Goal: Use online tool/utility: Utilize a website feature to perform a specific function

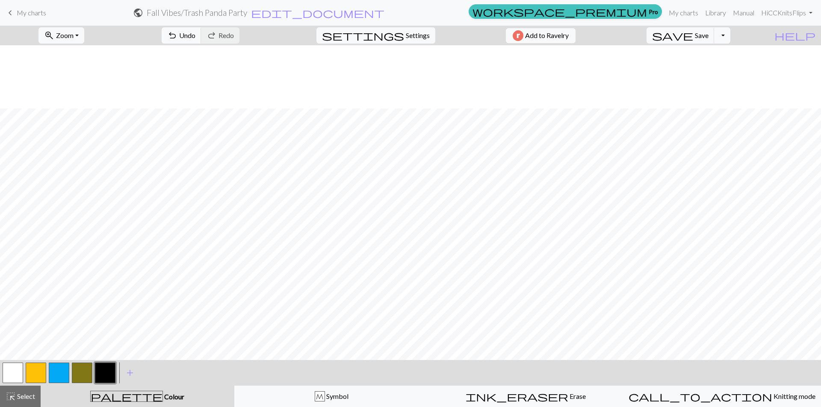
click at [47, 351] on div "zoom_in Zoom Zoom Fit all Fit width Fit height 50% 100% 150% 200% undo Undo Und…" at bounding box center [410, 217] width 821 height 382
click at [14, 373] on button "button" at bounding box center [13, 373] width 21 height 21
click at [107, 371] on button "button" at bounding box center [105, 373] width 21 height 21
click at [11, 371] on button "button" at bounding box center [13, 373] width 21 height 21
drag, startPoint x: 107, startPoint y: 371, endPoint x: 117, endPoint y: 360, distance: 15.2
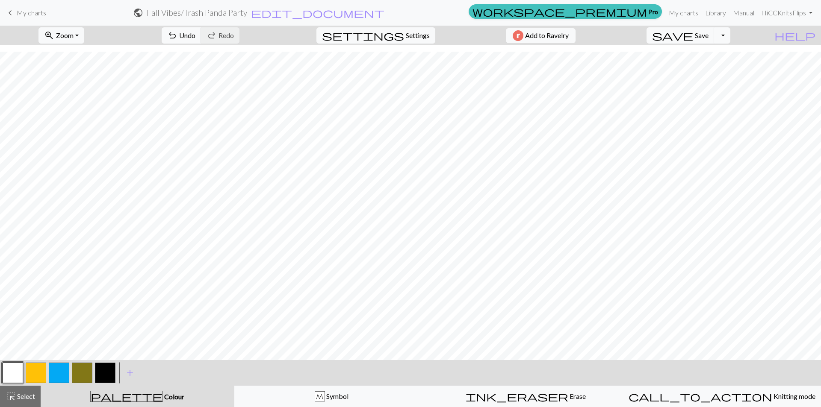
click at [108, 371] on button "button" at bounding box center [105, 373] width 21 height 21
click at [708, 36] on span "Save" at bounding box center [702, 35] width 14 height 8
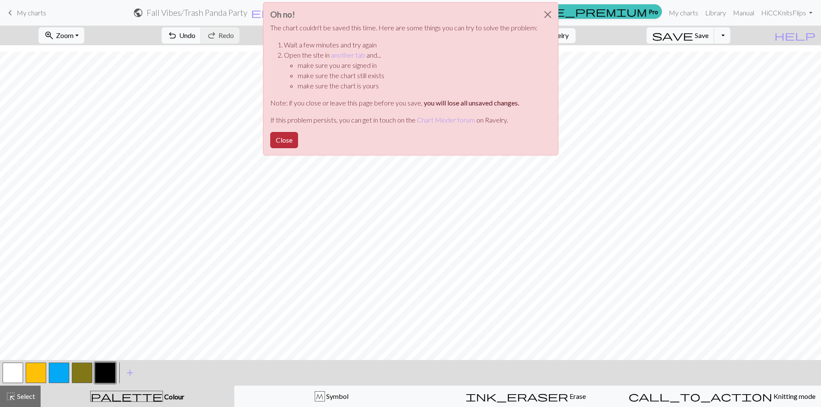
click at [289, 139] on button "Close" at bounding box center [284, 140] width 28 height 16
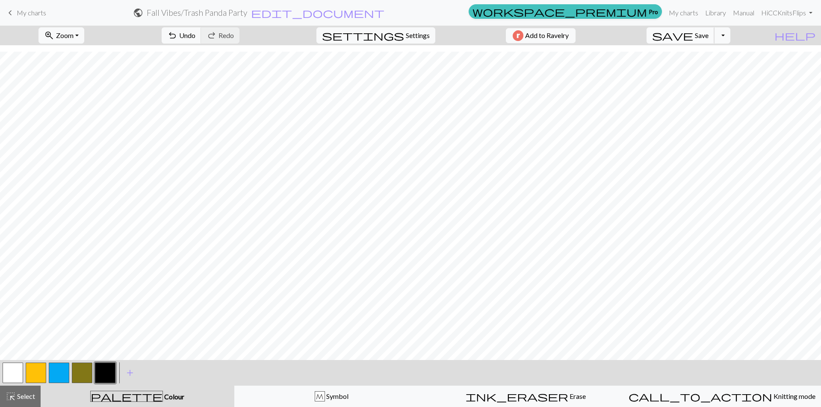
click at [693, 35] on span "save" at bounding box center [672, 35] width 41 height 12
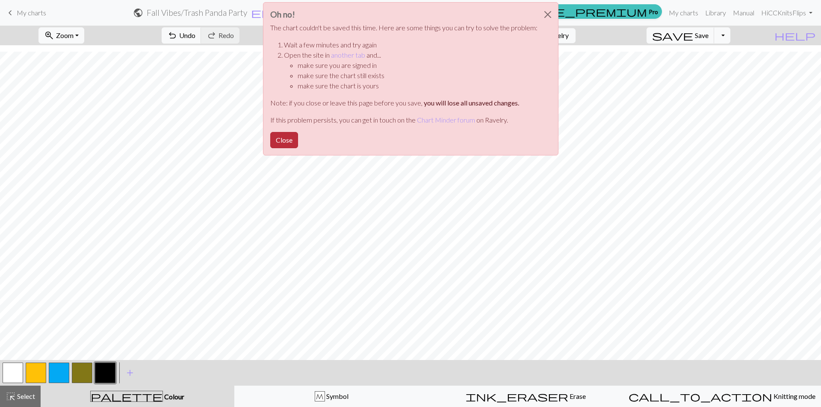
click at [294, 140] on button "Close" at bounding box center [284, 140] width 28 height 16
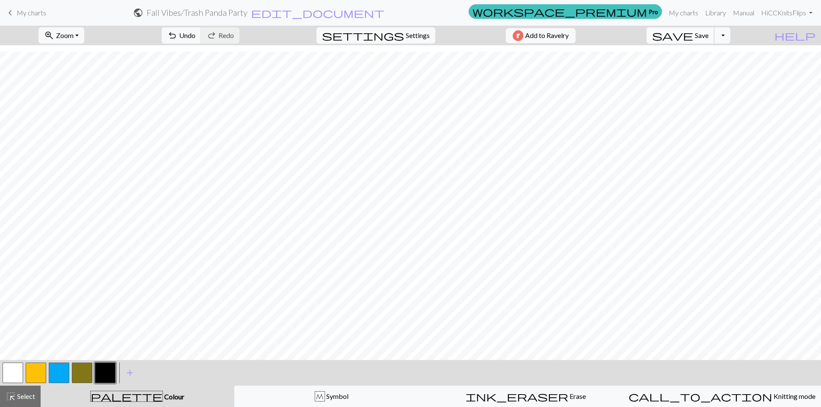
click at [708, 34] on span "Save" at bounding box center [702, 35] width 14 height 8
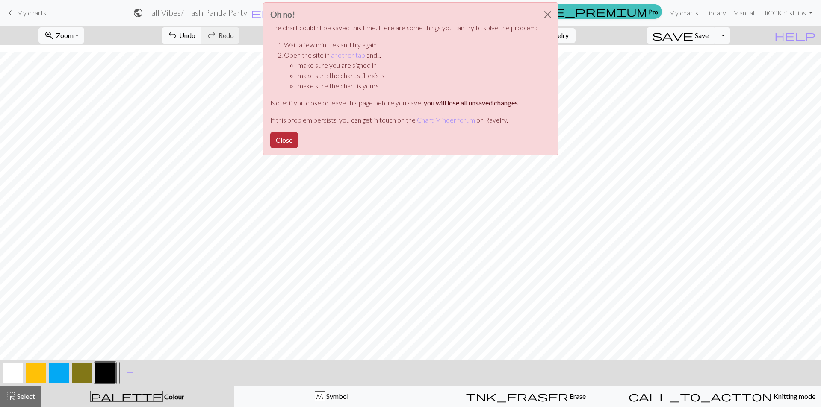
click at [291, 138] on button "Close" at bounding box center [284, 140] width 28 height 16
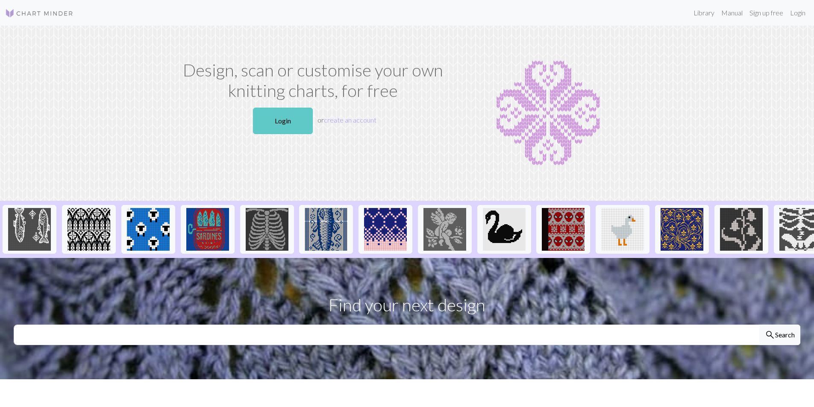
click at [282, 129] on link "Login" at bounding box center [283, 121] width 60 height 27
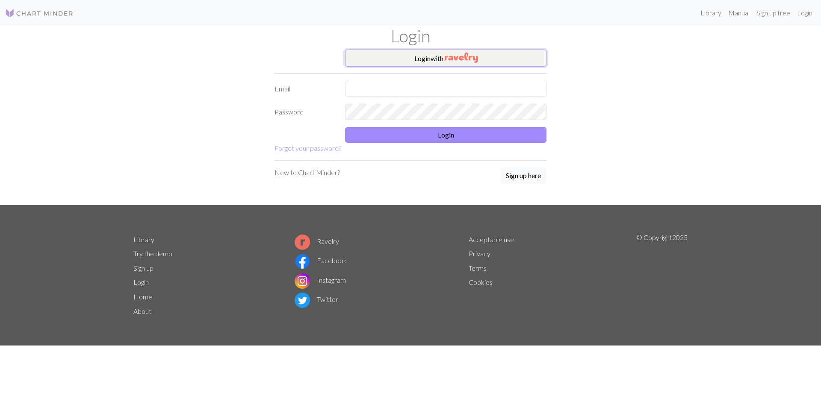
click at [420, 60] on button "Login with" at bounding box center [445, 58] width 201 height 17
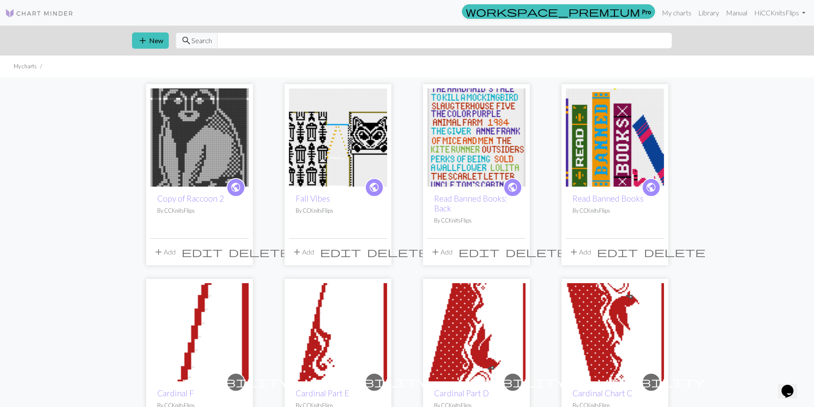
click at [356, 115] on img at bounding box center [338, 137] width 98 height 98
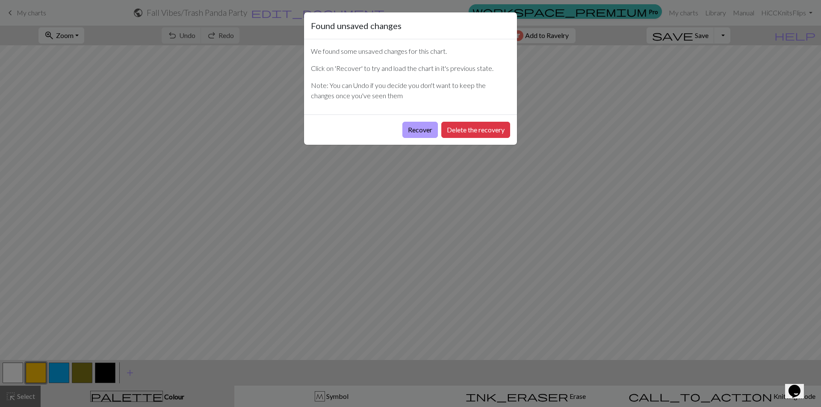
click at [411, 128] on button "Recover" at bounding box center [419, 130] width 35 height 16
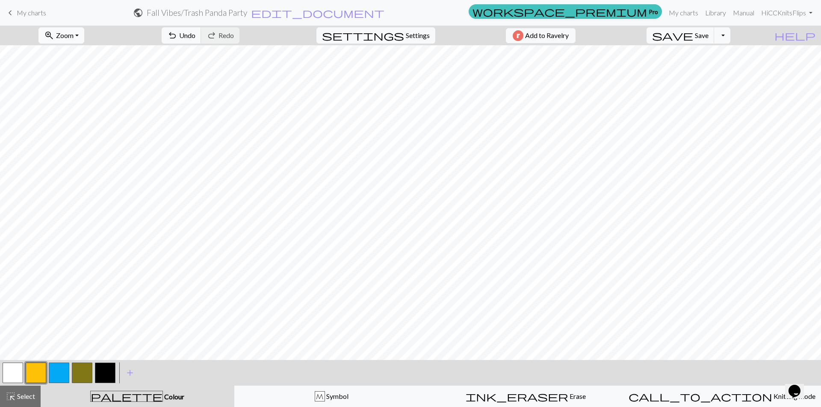
click at [74, 32] on span "Zoom" at bounding box center [65, 35] width 18 height 8
click at [75, 103] on button "50%" at bounding box center [73, 103] width 68 height 14
click at [693, 39] on span "save" at bounding box center [672, 35] width 41 height 12
drag, startPoint x: 12, startPoint y: 375, endPoint x: 50, endPoint y: 356, distance: 42.8
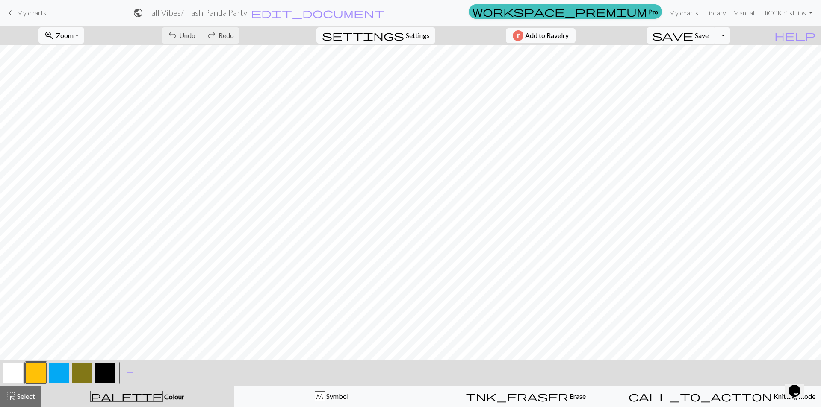
click at [17, 369] on button "button" at bounding box center [13, 373] width 21 height 21
click at [16, 371] on button "button" at bounding box center [13, 373] width 21 height 21
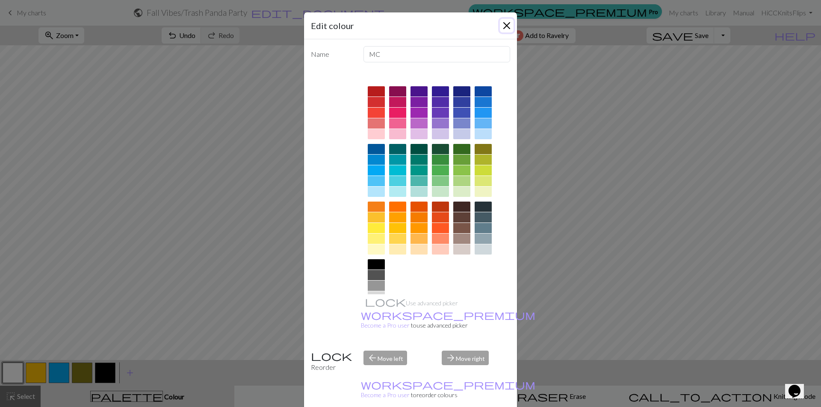
click at [501, 25] on button "Close" at bounding box center [507, 26] width 14 height 14
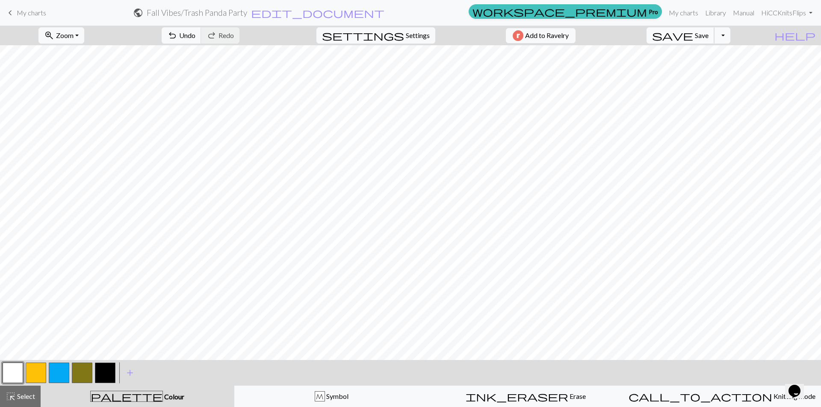
click at [693, 35] on span "save" at bounding box center [672, 35] width 41 height 12
drag, startPoint x: 19, startPoint y: 395, endPoint x: 275, endPoint y: 357, distance: 258.9
click at [19, 395] on span "Select" at bounding box center [25, 396] width 19 height 8
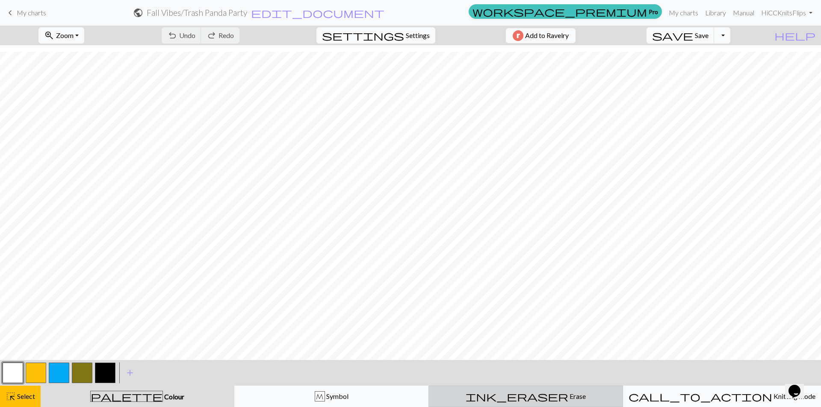
click at [568, 398] on span "Erase" at bounding box center [577, 396] width 18 height 8
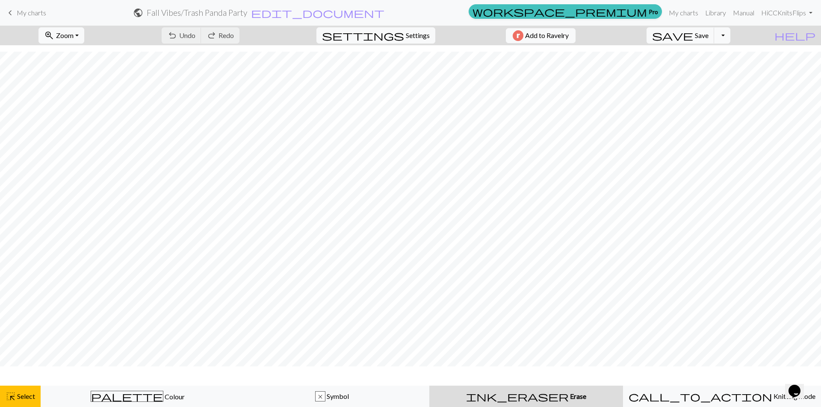
scroll to position [38, 0]
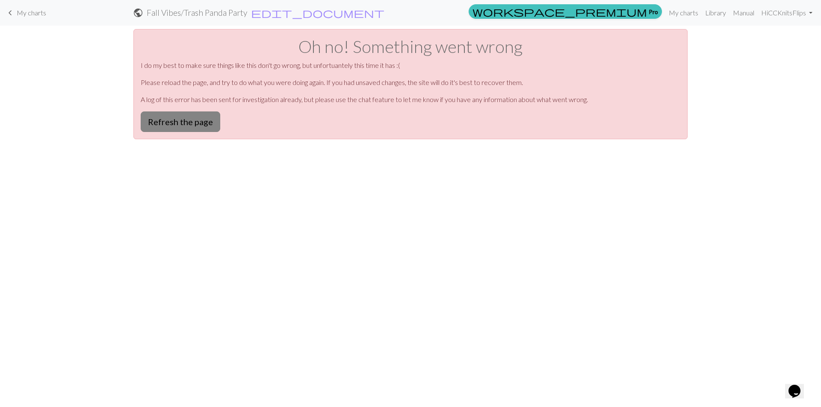
click at [155, 122] on button "Refresh the page" at bounding box center [181, 122] width 80 height 21
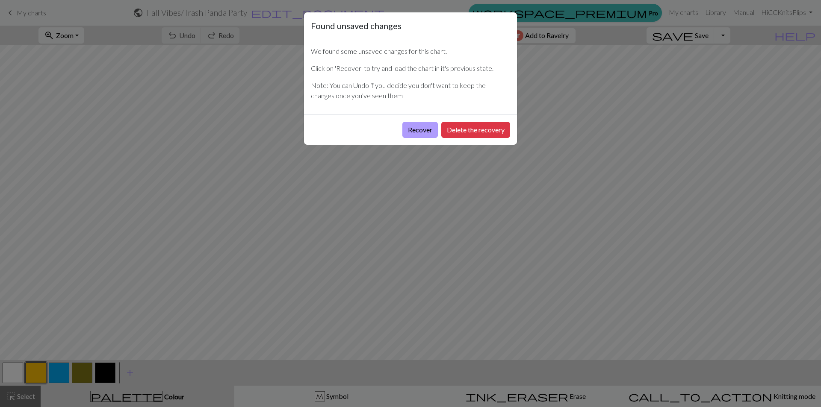
click at [430, 129] on button "Recover" at bounding box center [419, 130] width 35 height 16
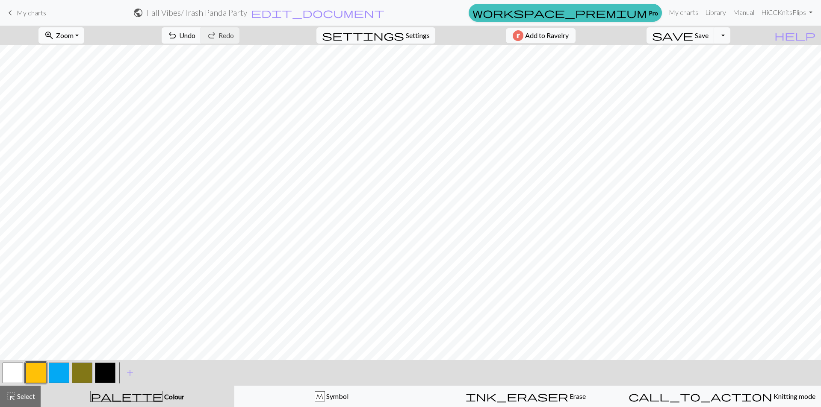
click at [74, 33] on span "Zoom" at bounding box center [65, 35] width 18 height 8
click at [71, 98] on button "50%" at bounding box center [73, 103] width 68 height 14
click at [100, 373] on button "button" at bounding box center [105, 373] width 21 height 21
drag, startPoint x: 5, startPoint y: 377, endPoint x: 20, endPoint y: 356, distance: 25.7
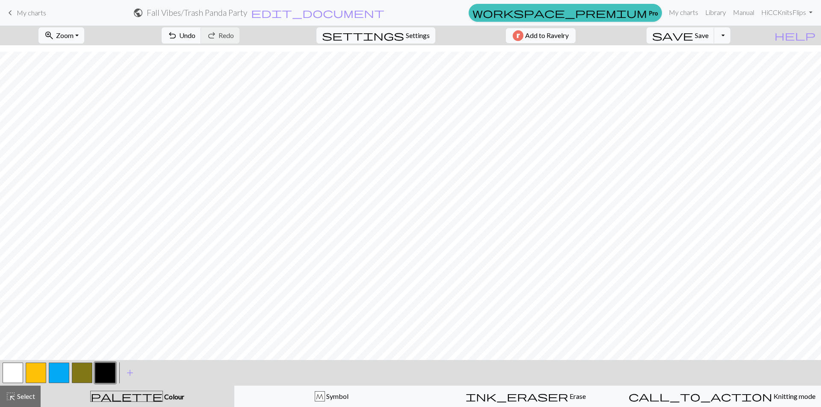
click at [5, 377] on button "button" at bounding box center [13, 373] width 21 height 21
click at [106, 372] on button "button" at bounding box center [105, 373] width 21 height 21
click at [10, 376] on button "button" at bounding box center [13, 373] width 21 height 21
click at [119, 377] on button "add Add a colour" at bounding box center [129, 373] width 21 height 21
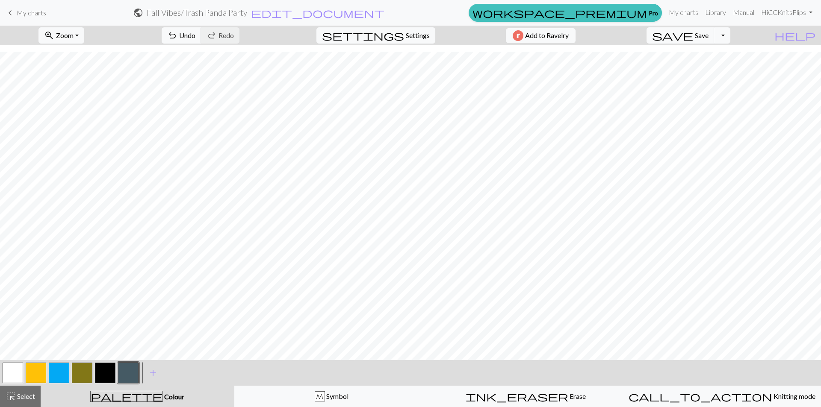
click at [103, 375] on button "button" at bounding box center [105, 373] width 21 height 21
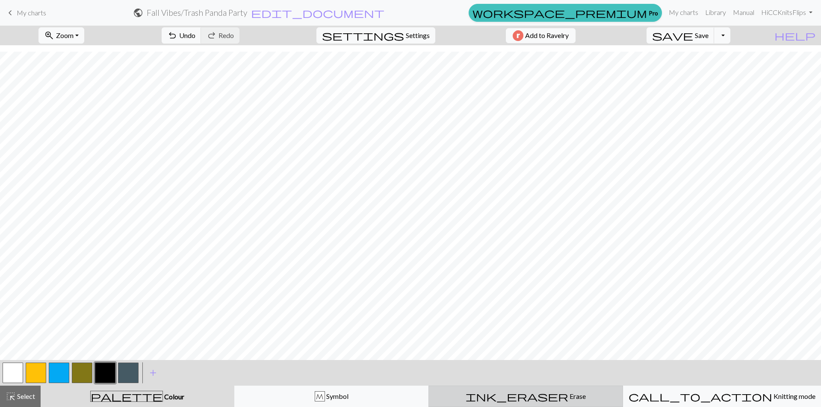
click at [568, 395] on span "Erase" at bounding box center [577, 396] width 18 height 8
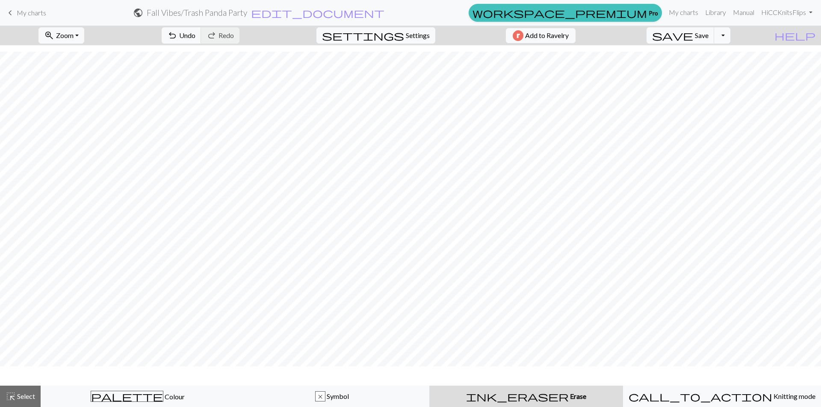
scroll to position [38, 0]
click at [23, 394] on span "Select" at bounding box center [25, 396] width 19 height 8
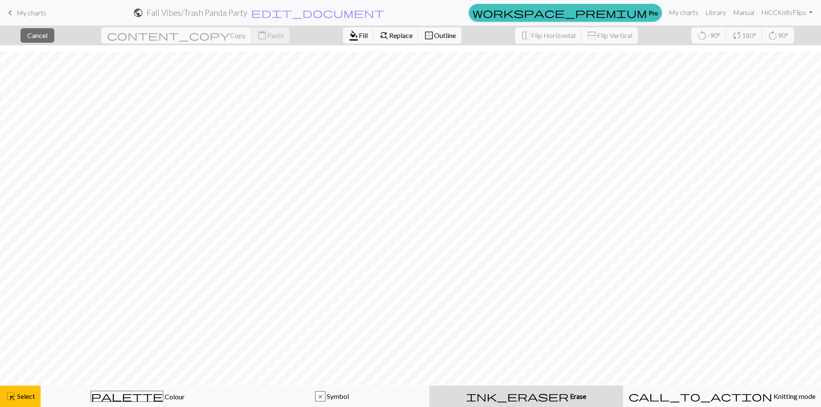
click at [569, 393] on span "Erase" at bounding box center [578, 396] width 18 height 8
click at [492, 398] on div "ink_eraser Erase Erase" at bounding box center [525, 397] width 183 height 10
click at [47, 38] on span "Cancel" at bounding box center [37, 35] width 20 height 8
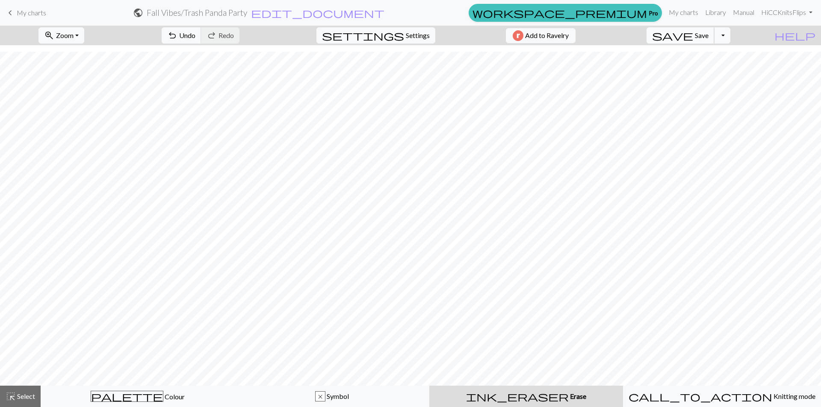
click at [693, 35] on span "save" at bounding box center [672, 35] width 41 height 12
